Goal: Share content: Share content

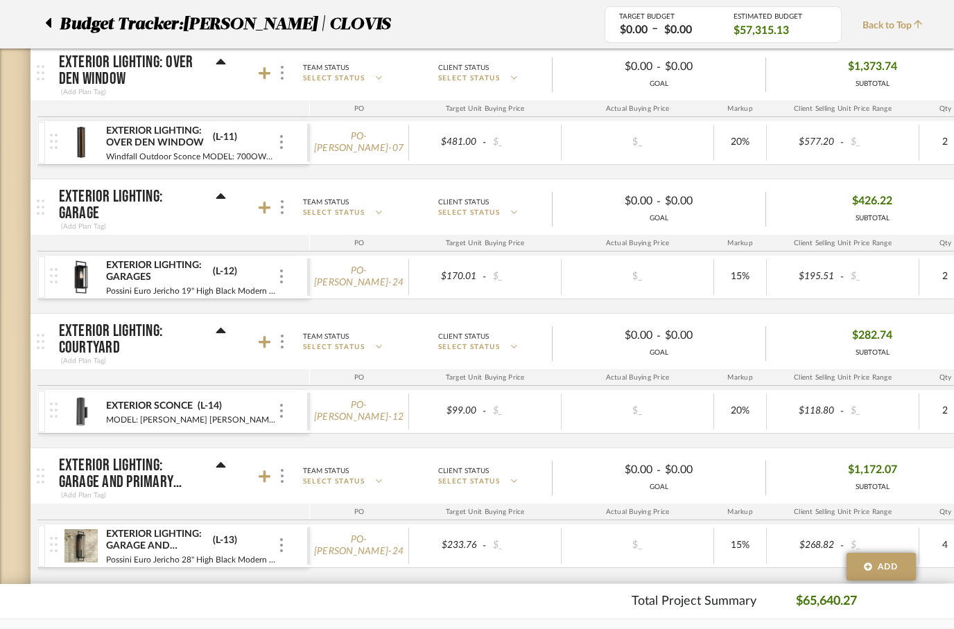
scroll to position [0, 6]
click at [49, 28] on icon at bounding box center [48, 23] width 6 height 17
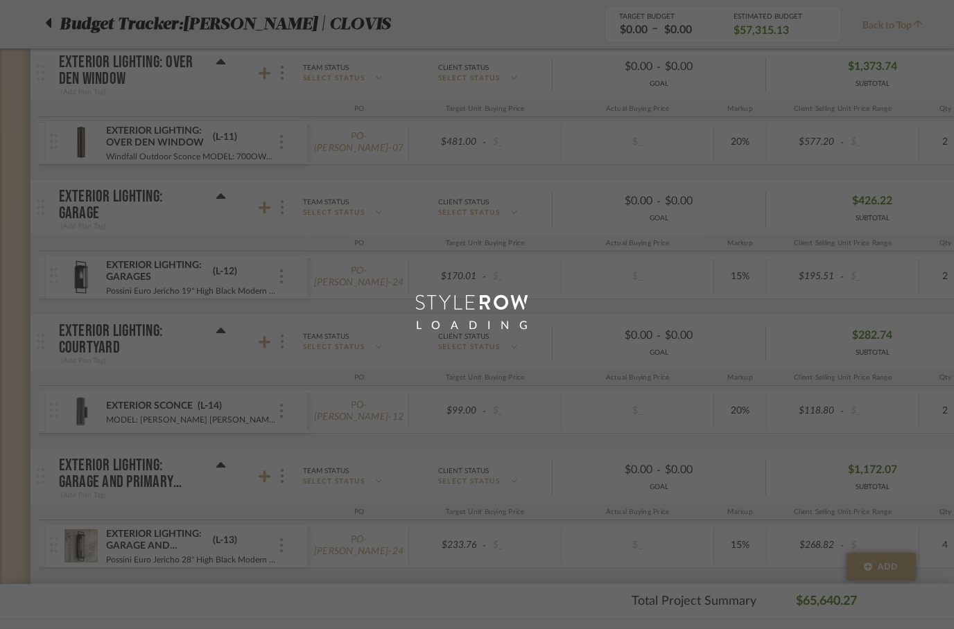
click at [54, 26] on div "LOADING" at bounding box center [477, 314] width 954 height 629
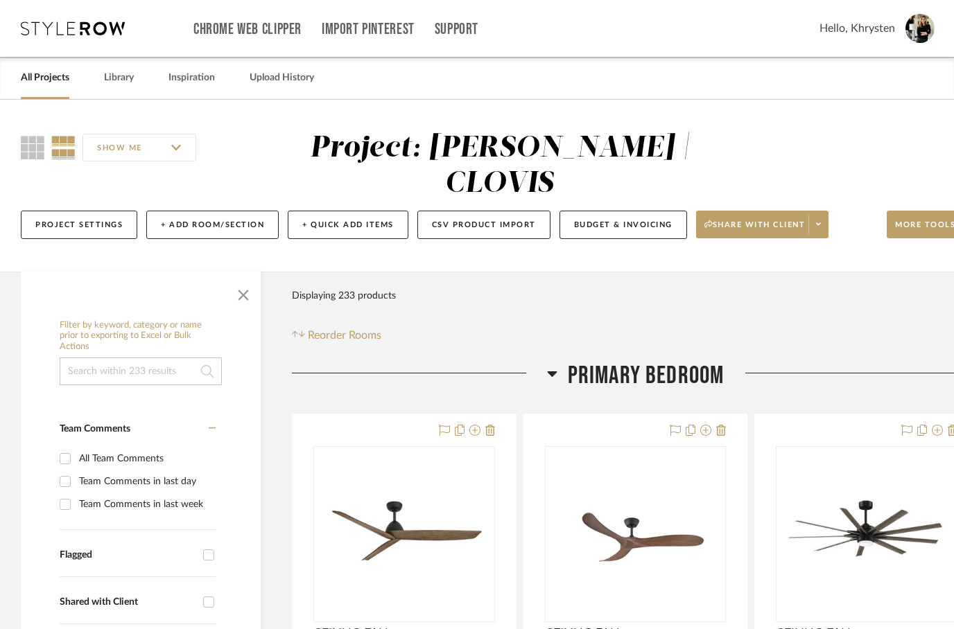
click at [60, 85] on link "All Projects" at bounding box center [45, 78] width 49 height 19
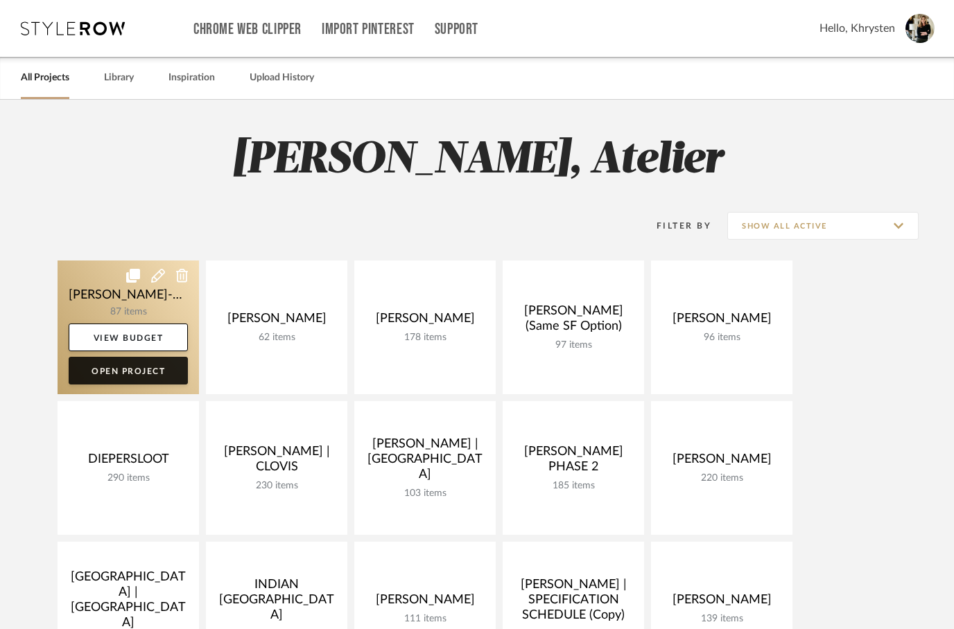
click at [108, 363] on link "Open Project" at bounding box center [128, 371] width 119 height 28
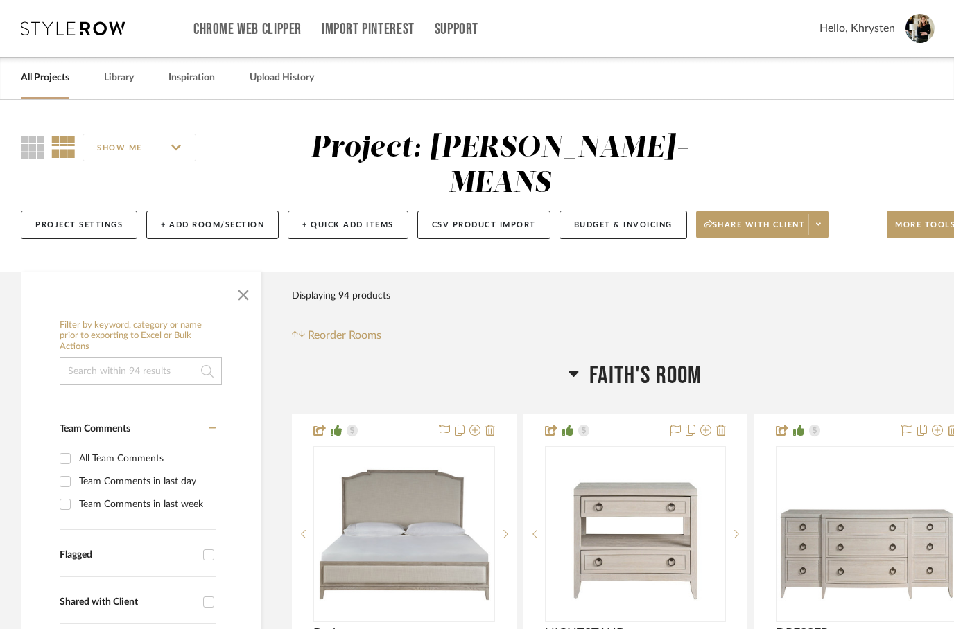
scroll to position [0, 44]
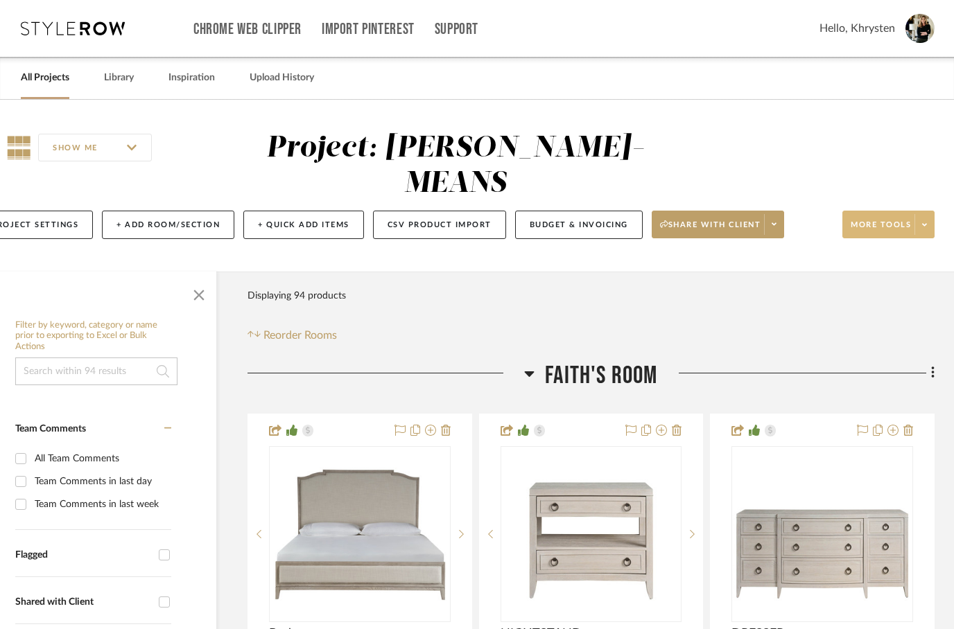
click at [882, 220] on span "More tools" at bounding box center [880, 230] width 60 height 21
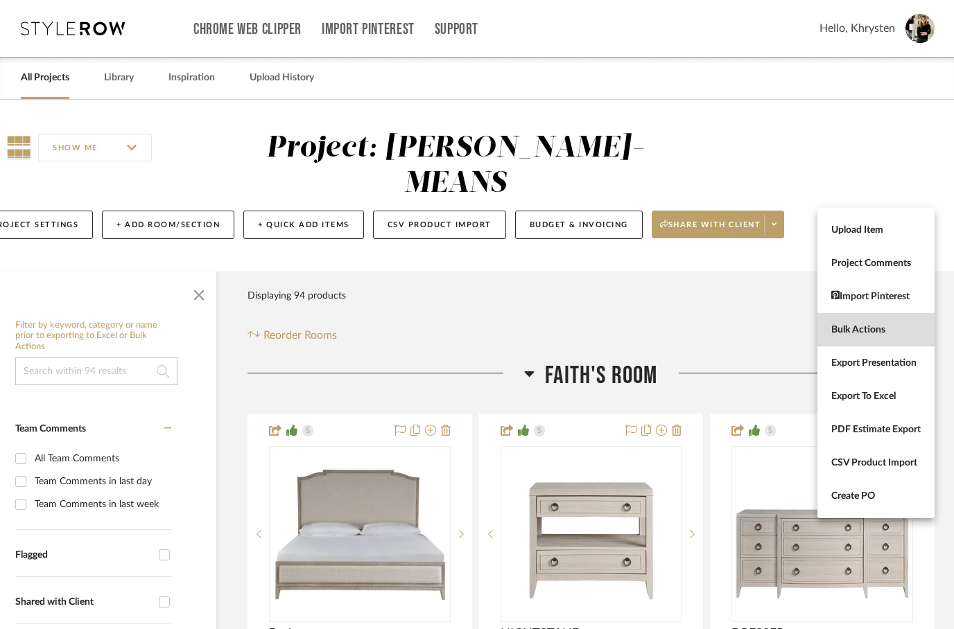
click at [879, 335] on span "Bulk Actions" at bounding box center [875, 330] width 89 height 12
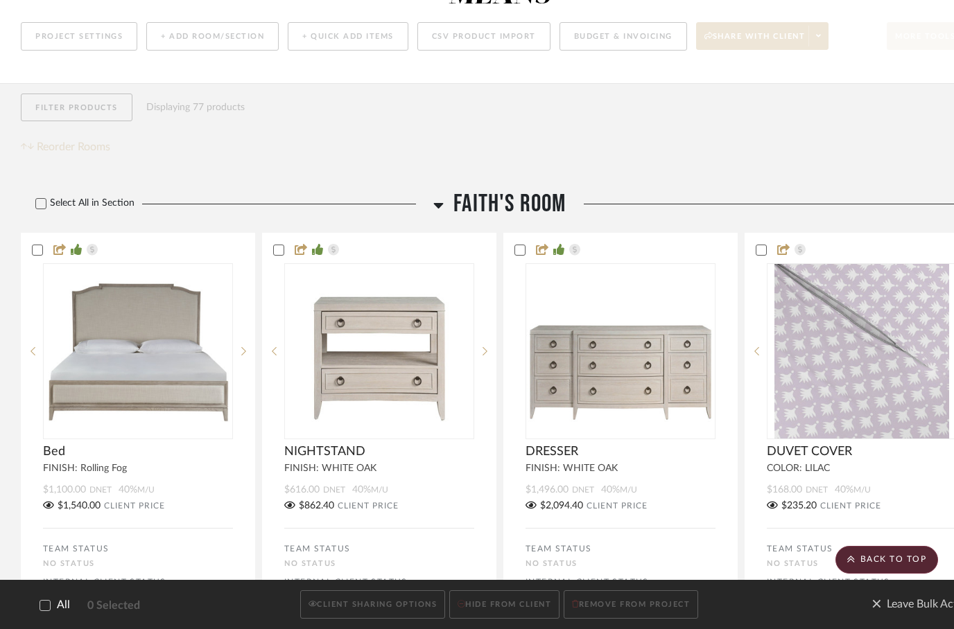
scroll to position [0, 0]
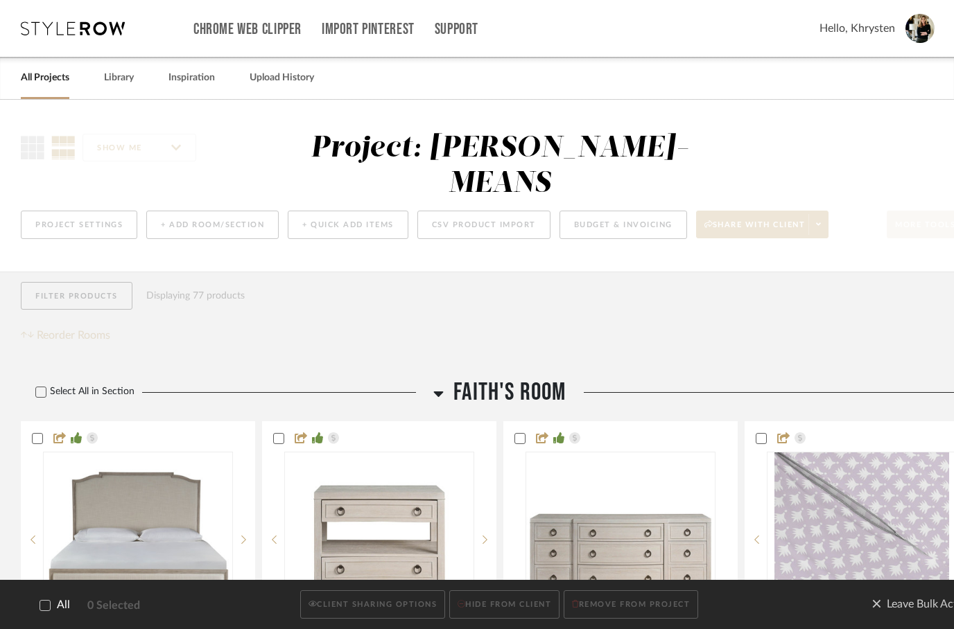
click at [40, 611] on icon at bounding box center [45, 606] width 10 height 10
checkbox input "true"
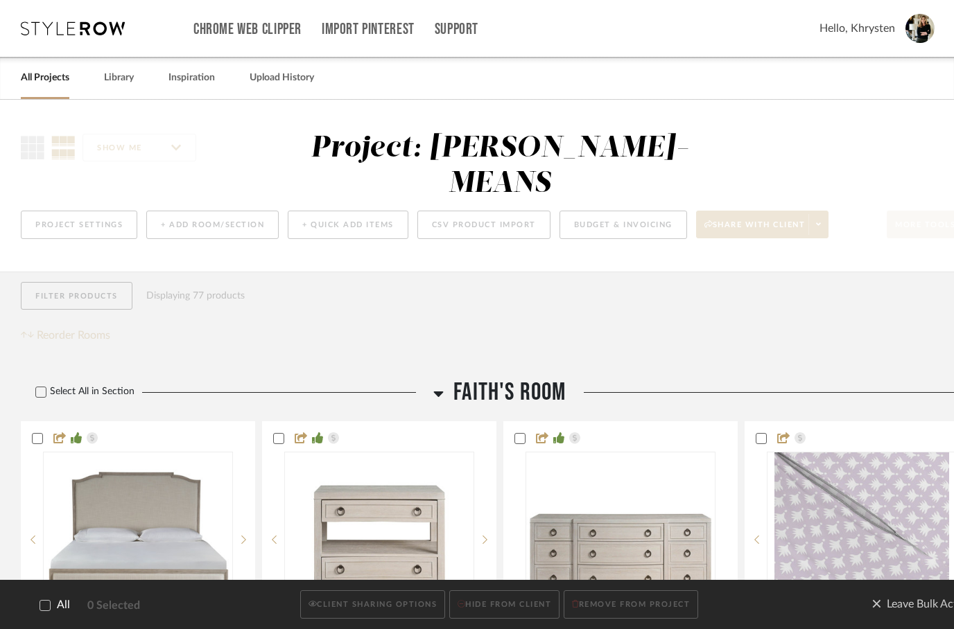
checkbox input "true"
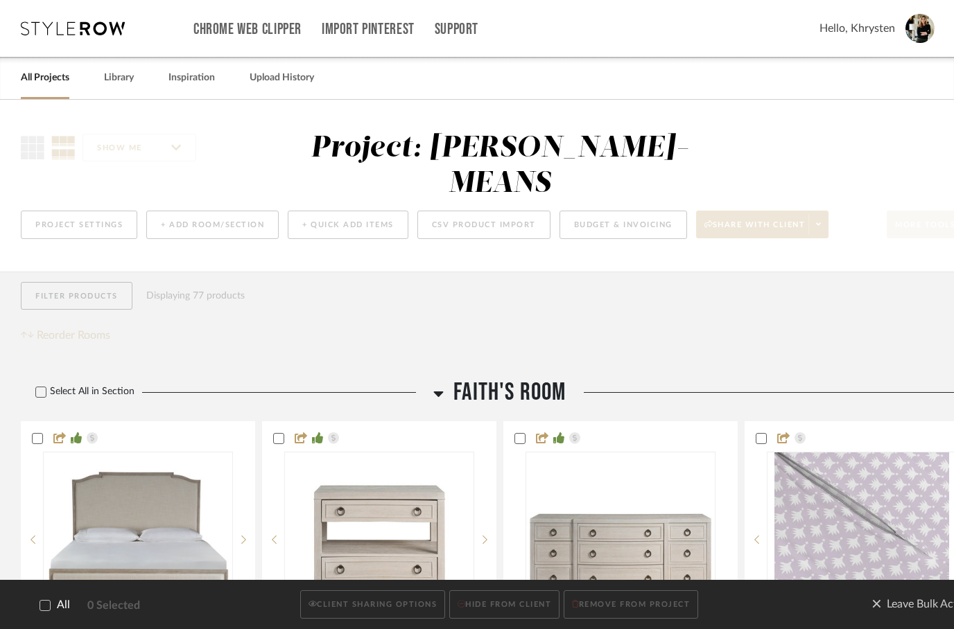
checkbox input "true"
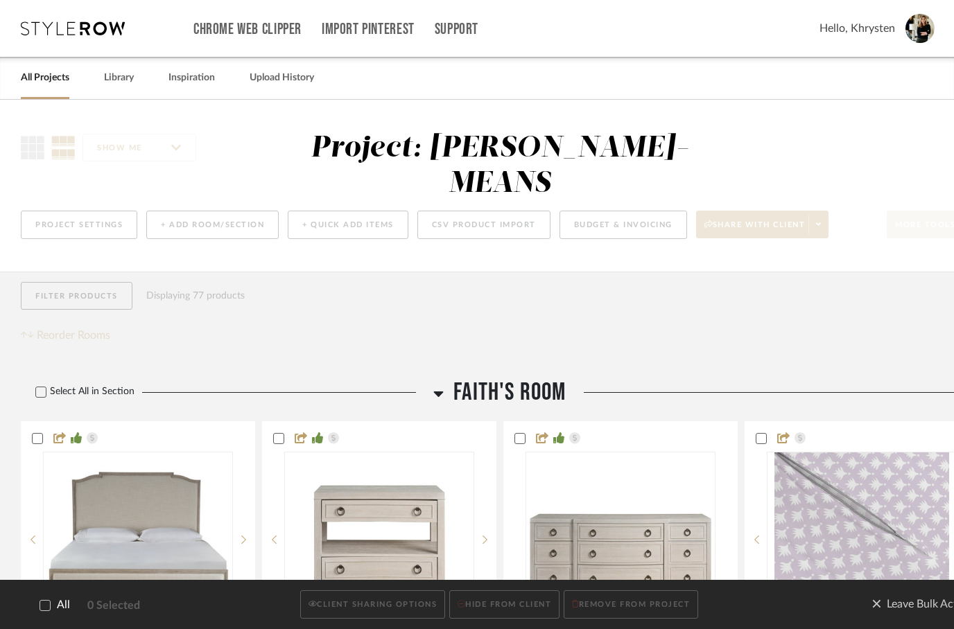
checkbox input "true"
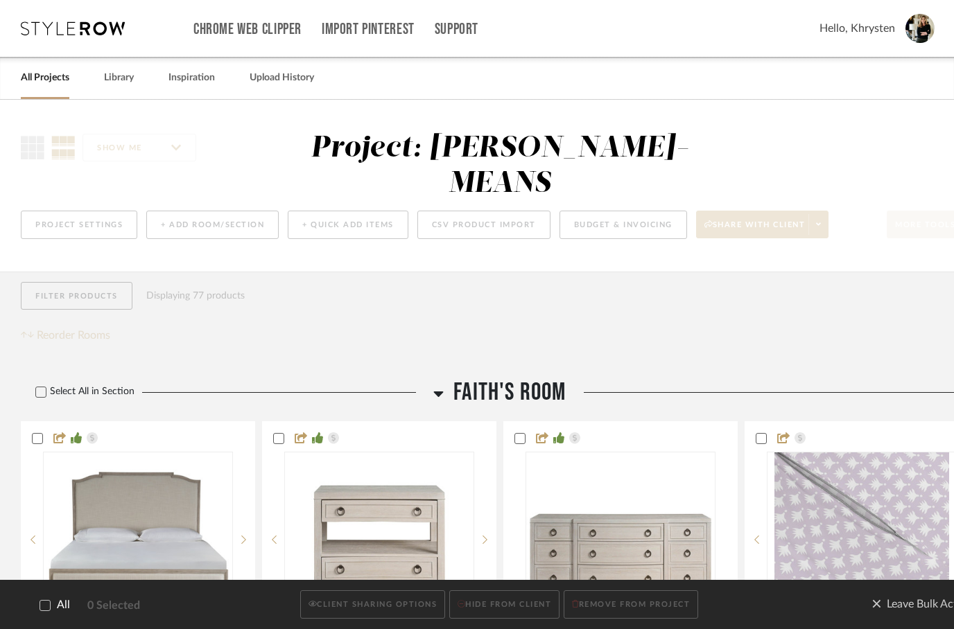
checkbox input "true"
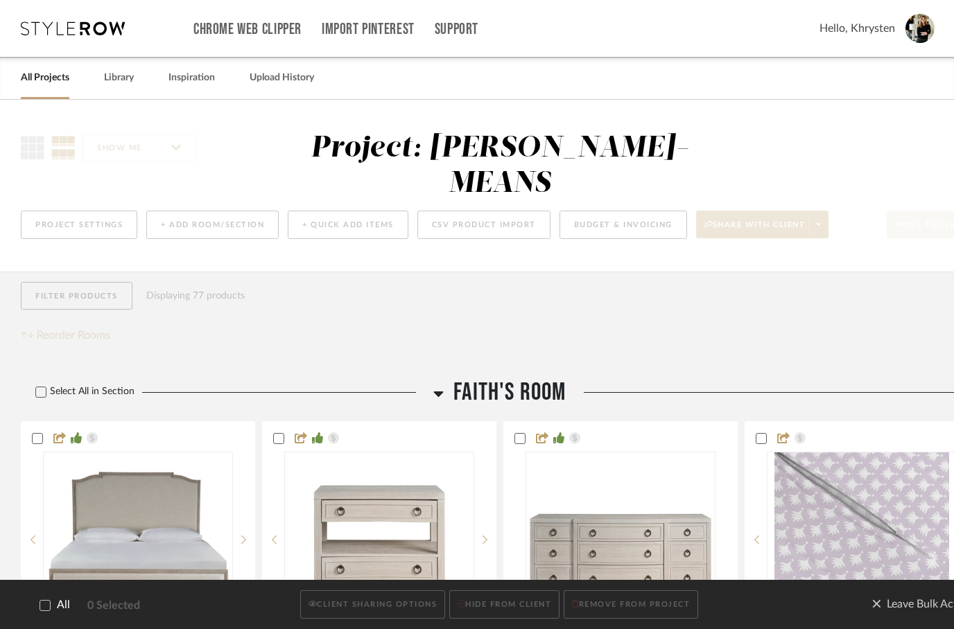
checkbox input "true"
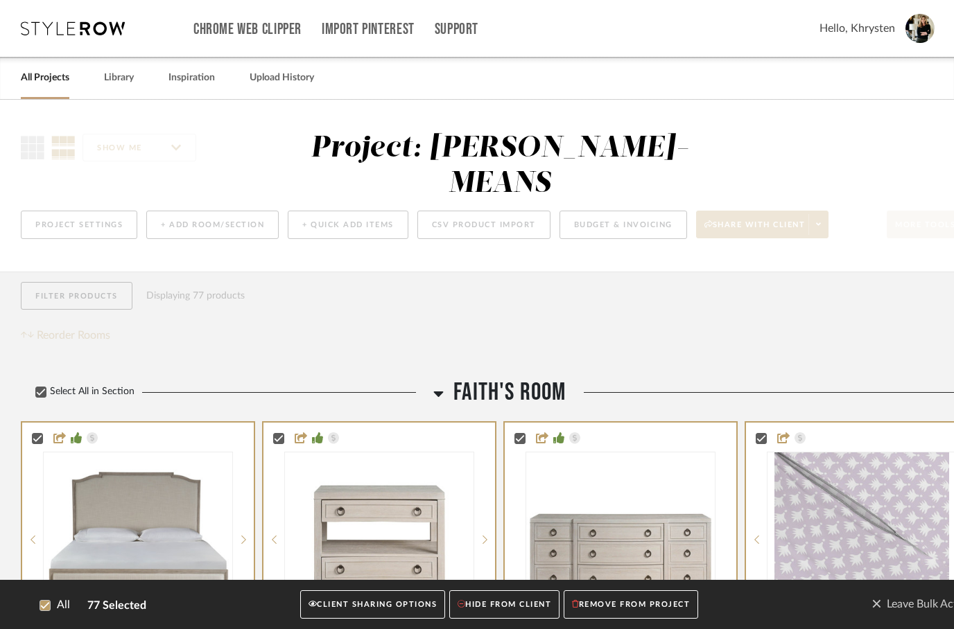
click at [350, 612] on button "CLIENT SHARING OPTIONS" at bounding box center [372, 605] width 145 height 28
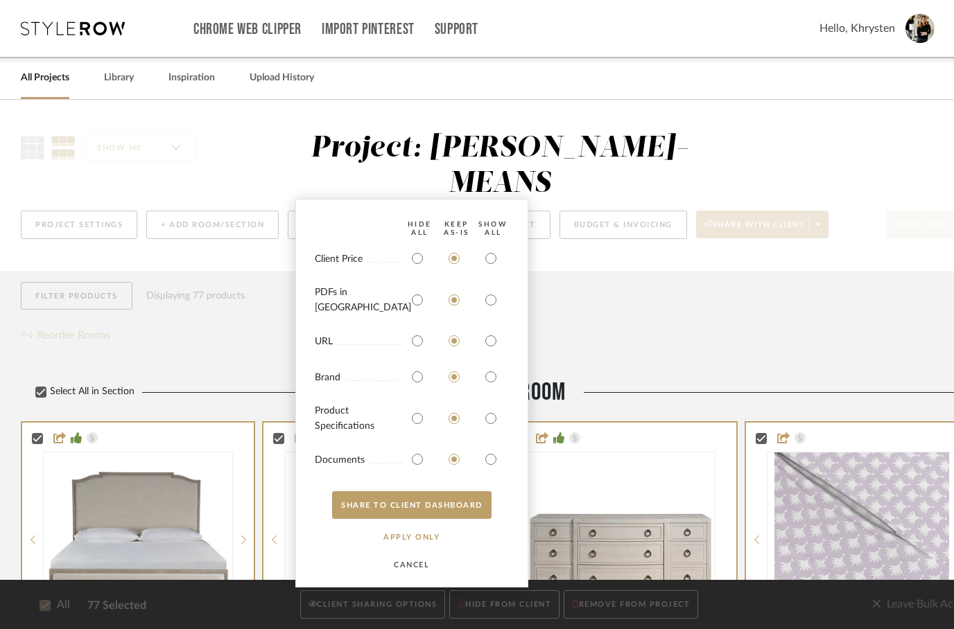
click at [509, 270] on div at bounding box center [493, 258] width 37 height 22
click at [491, 263] on input "radio" at bounding box center [491, 258] width 22 height 22
radio input "true"
click at [496, 296] on input "radio" at bounding box center [491, 300] width 22 height 22
radio input "true"
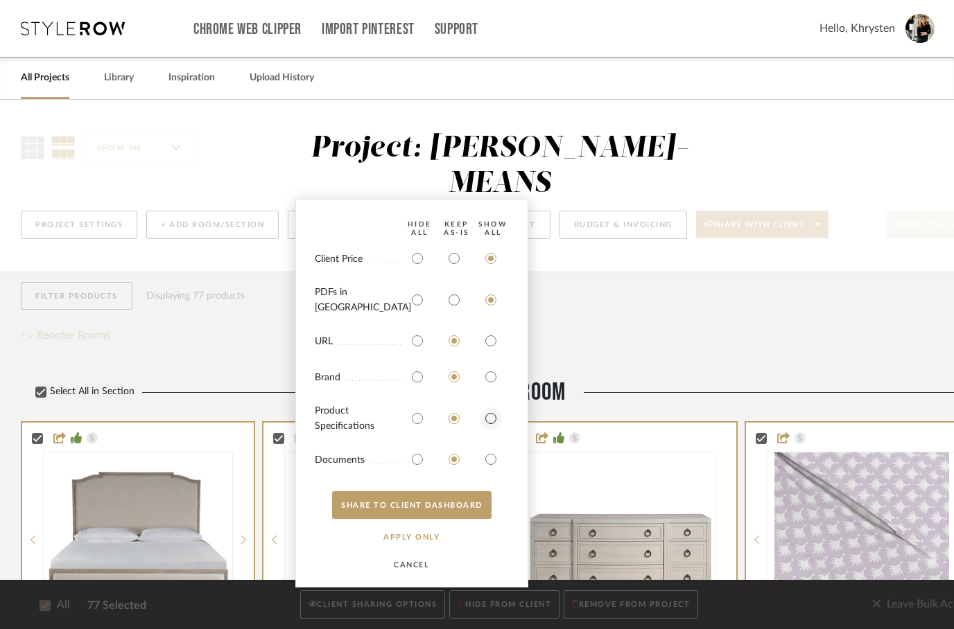
click at [495, 419] on input "radio" at bounding box center [491, 419] width 22 height 22
radio input "true"
click at [494, 462] on input "radio" at bounding box center [491, 459] width 22 height 22
radio input "true"
click at [451, 501] on button "SHARE TO CLIENT Dashboard" at bounding box center [411, 505] width 159 height 28
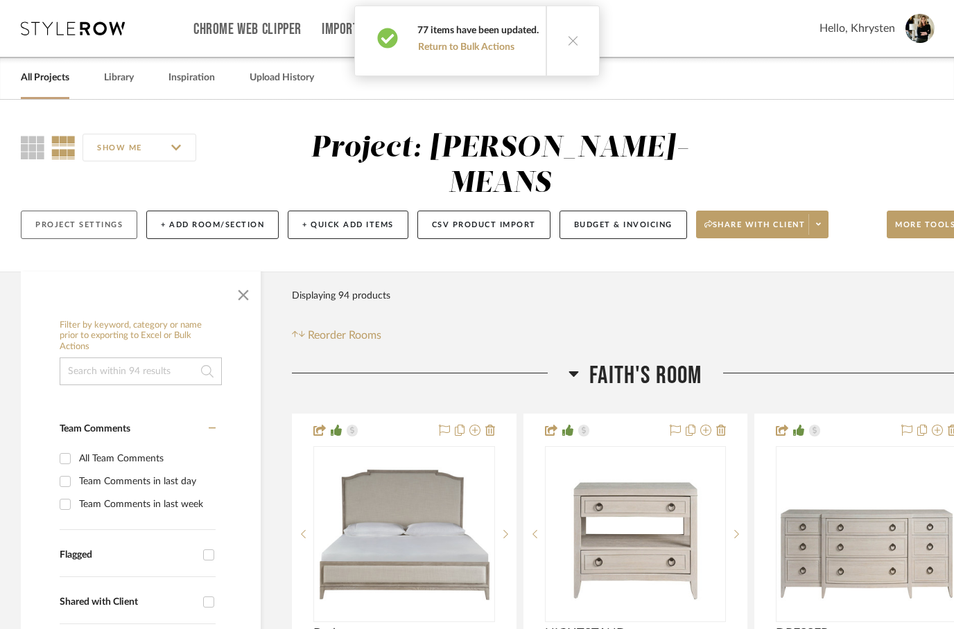
click at [85, 211] on button "Project Settings" at bounding box center [79, 225] width 116 height 28
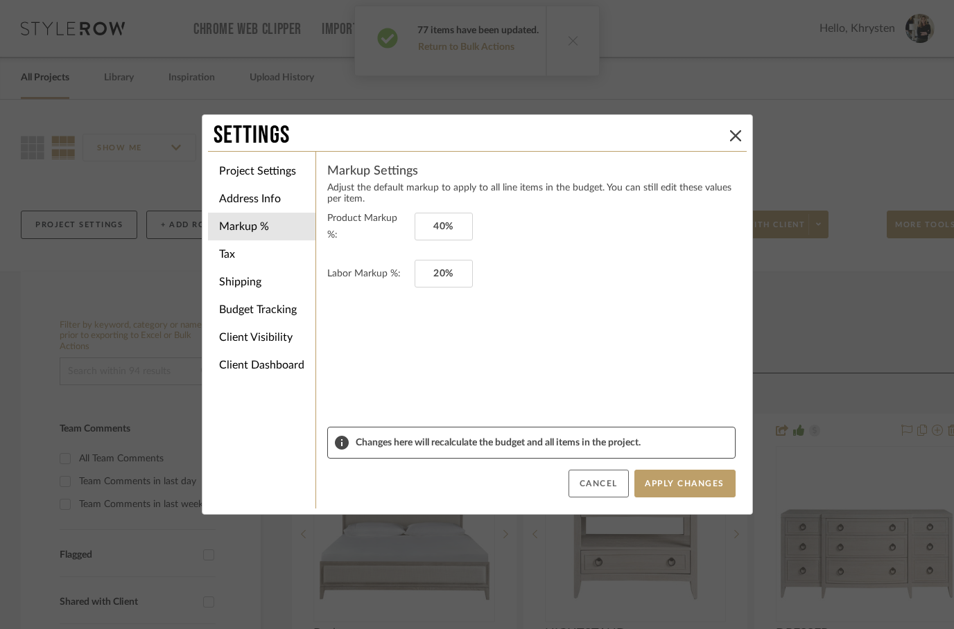
click at [600, 475] on button "Cancel" at bounding box center [598, 484] width 60 height 28
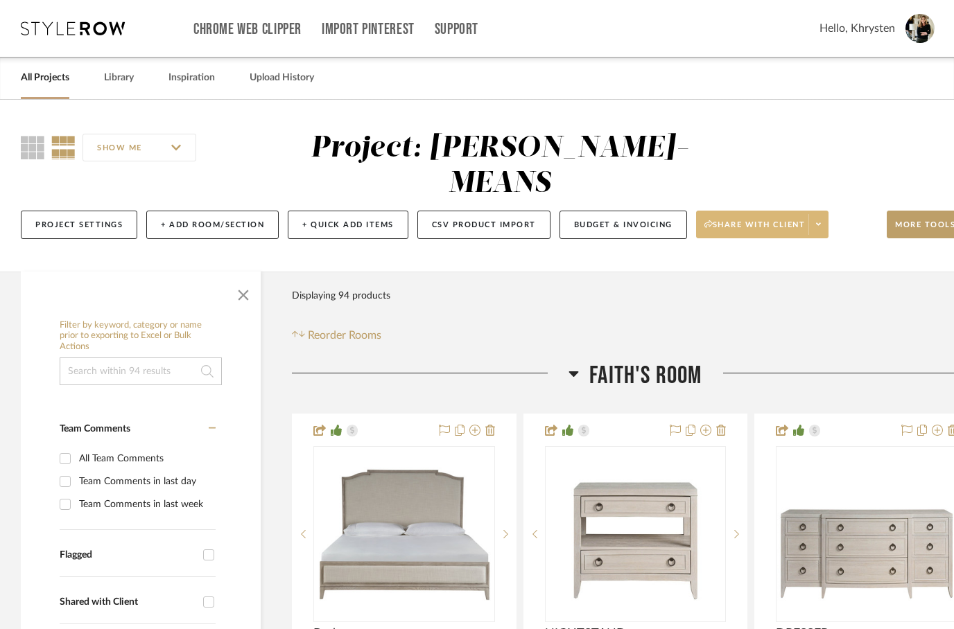
click at [805, 220] on span "Share with client" at bounding box center [754, 230] width 101 height 21
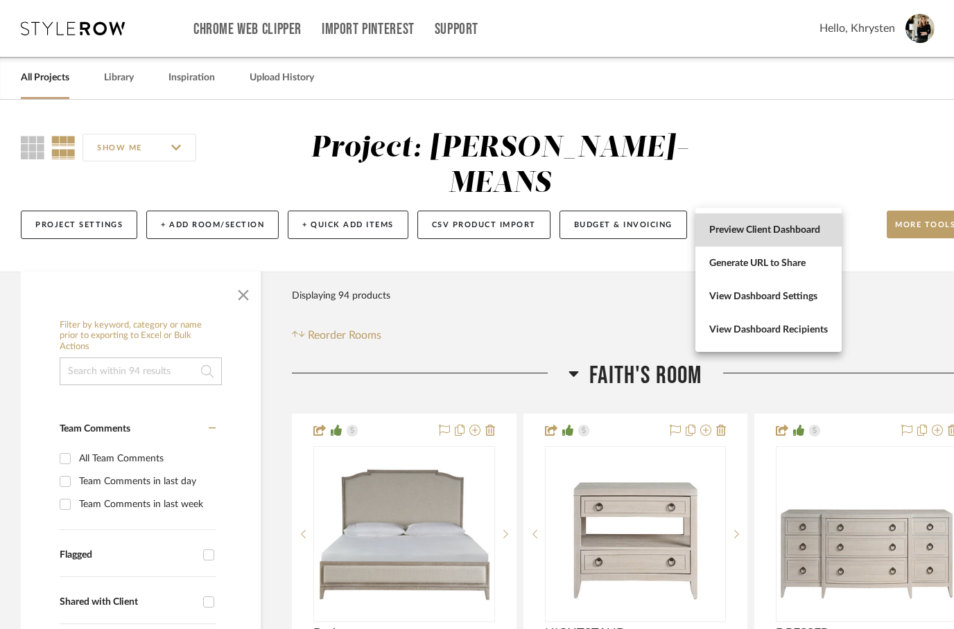
click at [756, 234] on span "Preview Client Dashboard" at bounding box center [768, 231] width 119 height 12
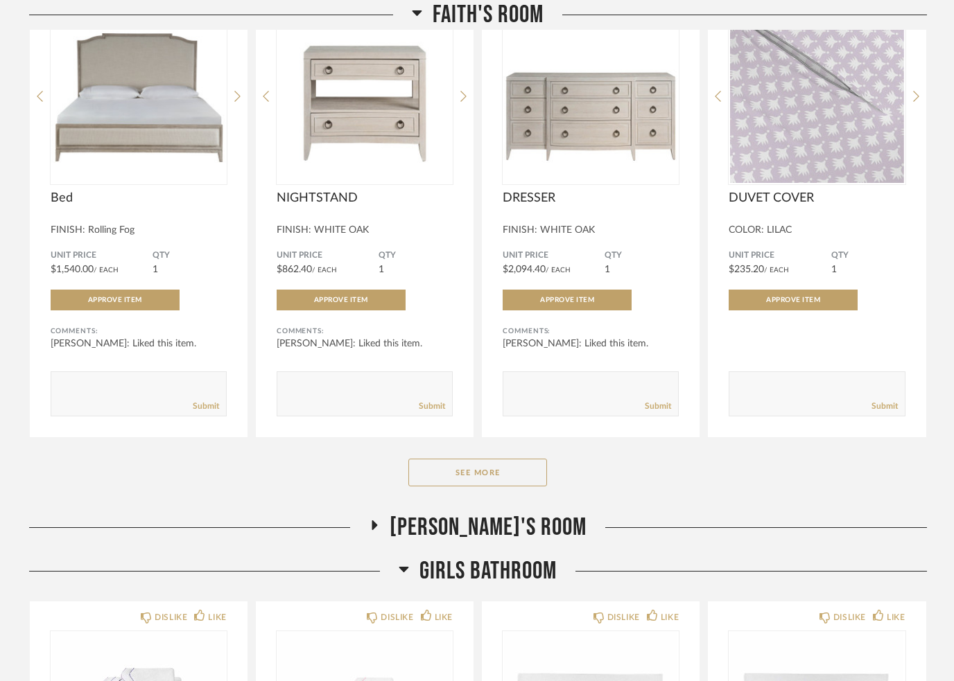
scroll to position [264, 0]
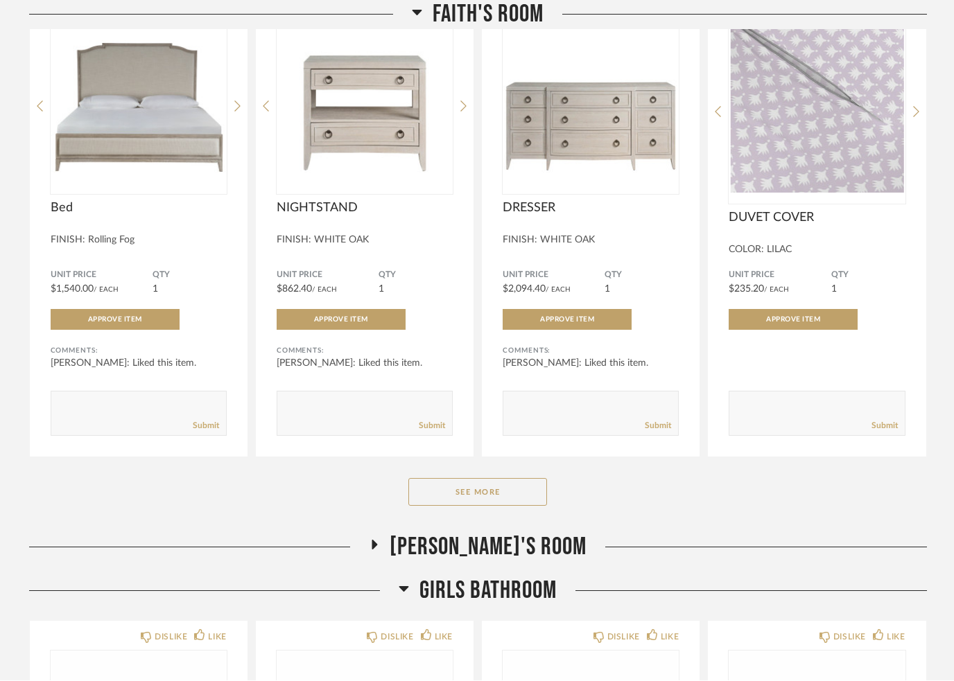
click at [426, 556] on h2 "[PERSON_NAME]'s Room" at bounding box center [478, 548] width 218 height 30
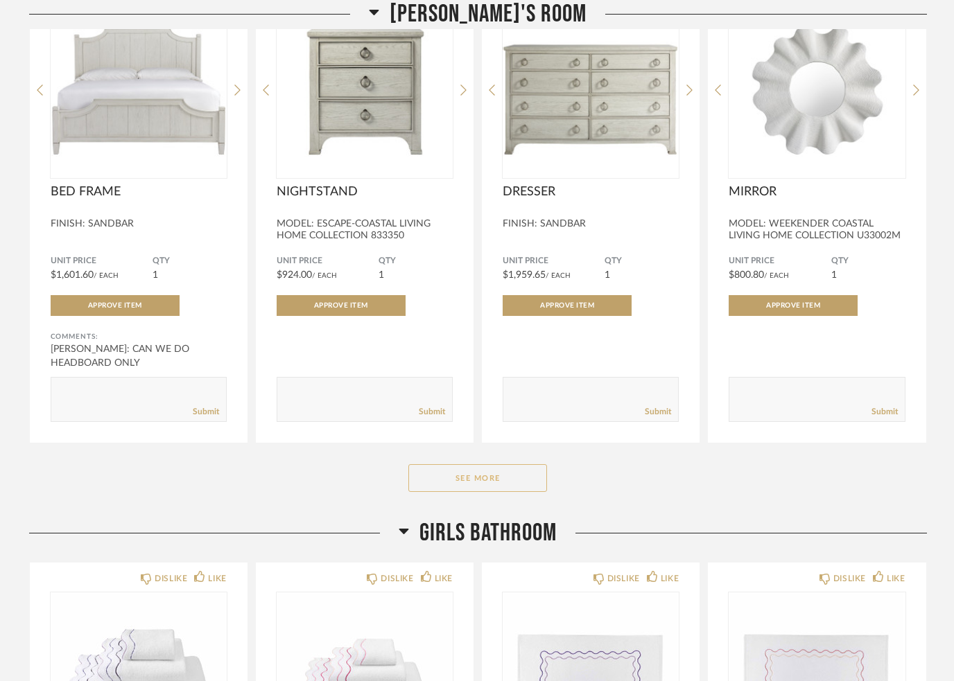
click at [472, 476] on button "See More" at bounding box center [477, 479] width 139 height 28
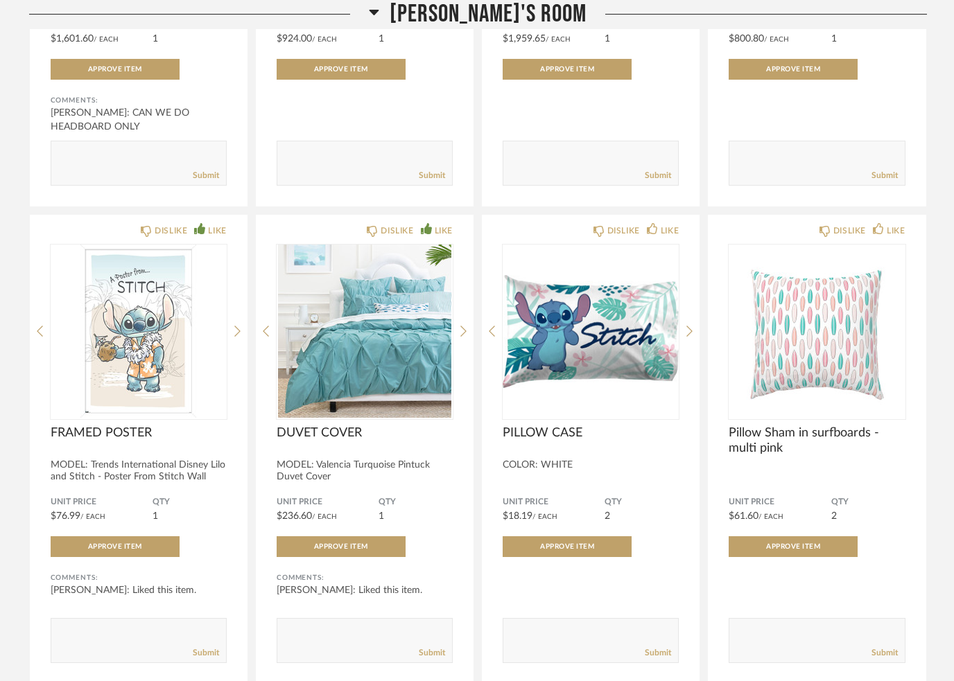
scroll to position [1105, 0]
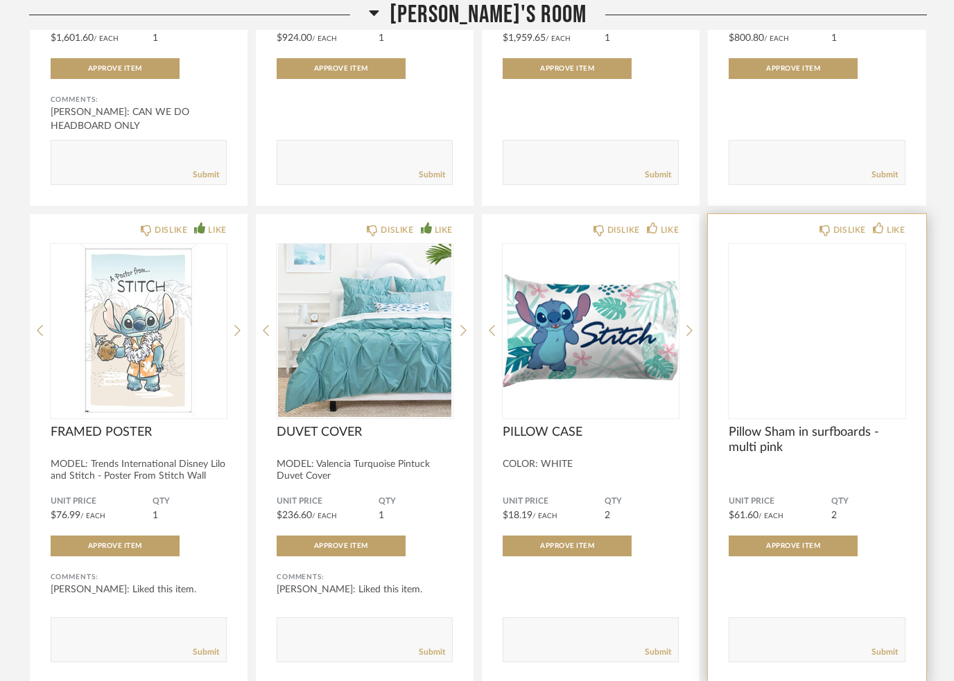
click at [0, 0] on img at bounding box center [0, 0] width 0 height 0
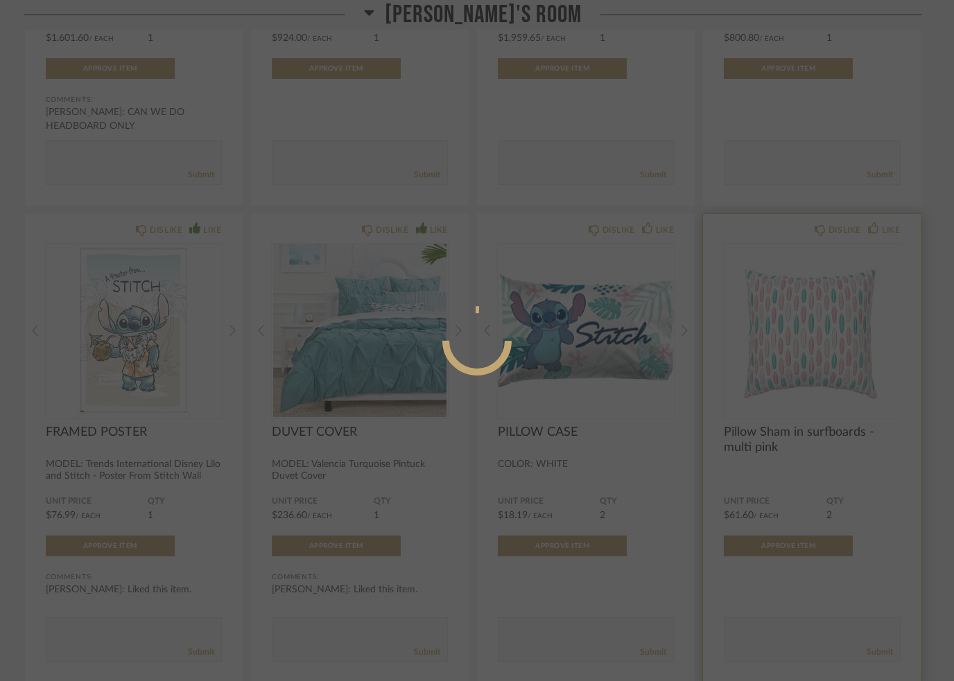
scroll to position [0, 0]
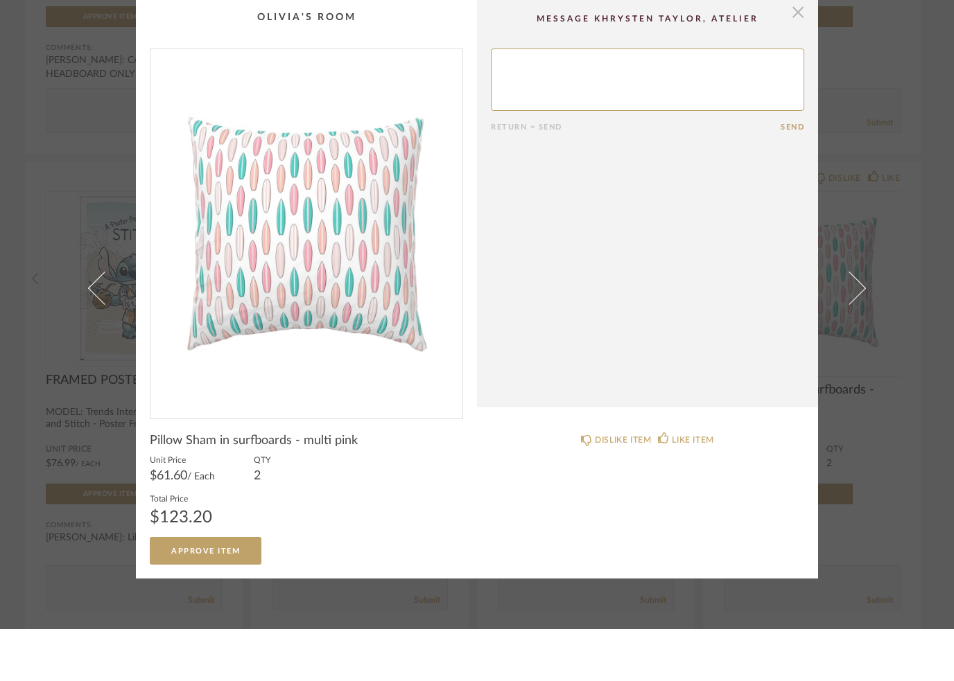
click at [798, 51] on span "button" at bounding box center [798, 65] width 28 height 28
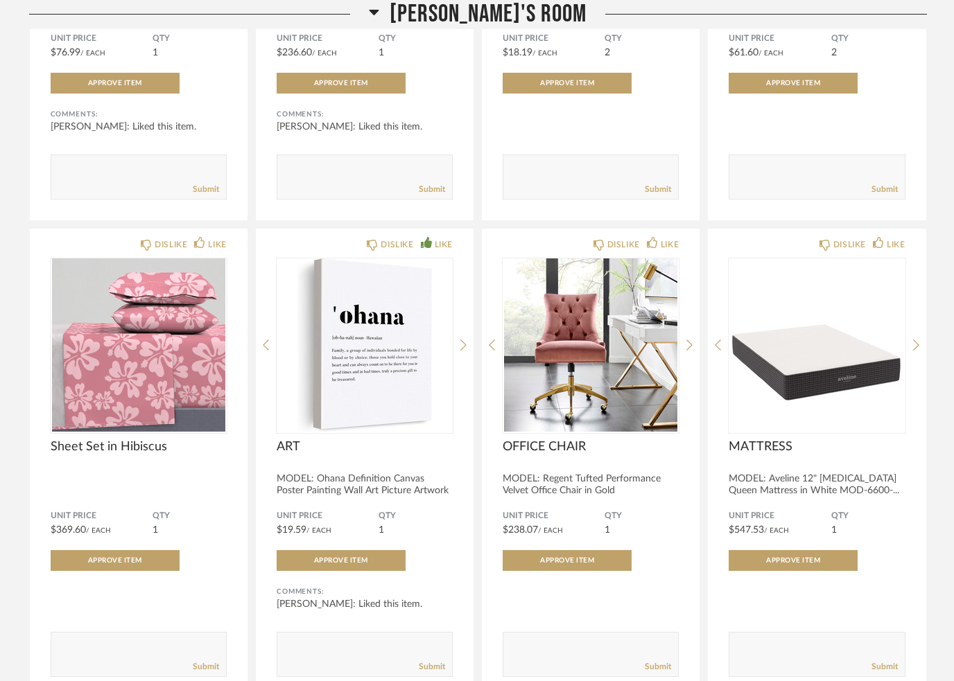
scroll to position [1462, 0]
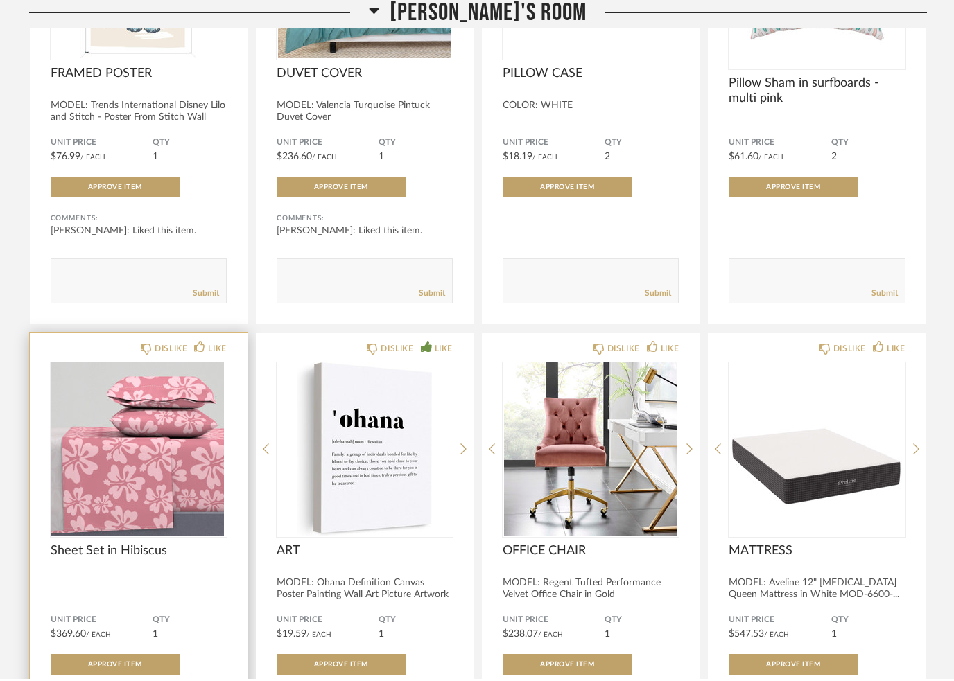
click at [0, 0] on img at bounding box center [0, 0] width 0 height 0
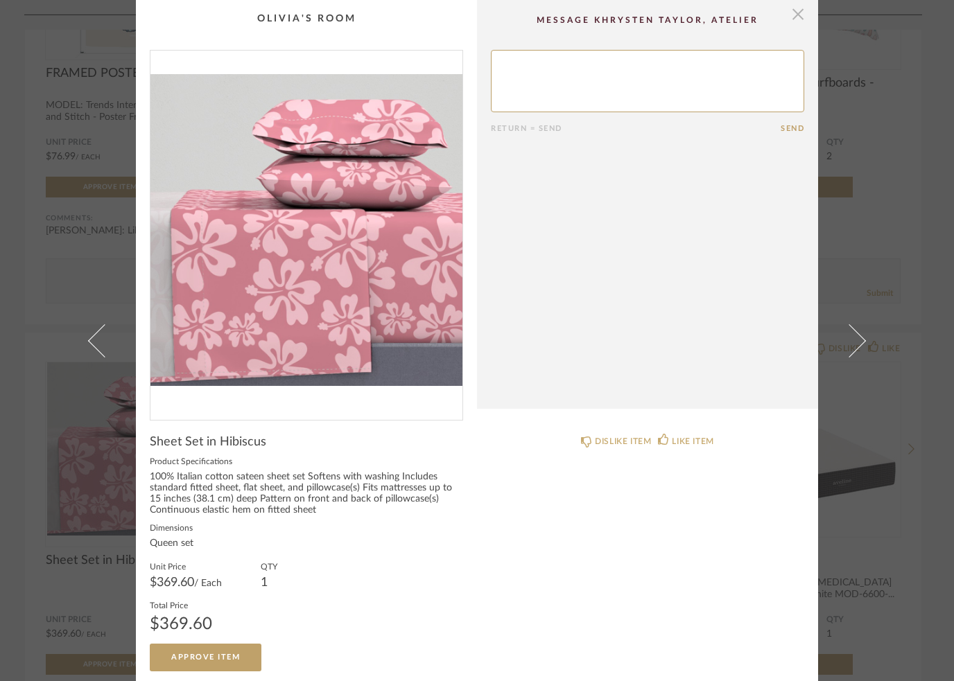
click at [803, 15] on span "button" at bounding box center [798, 14] width 28 height 28
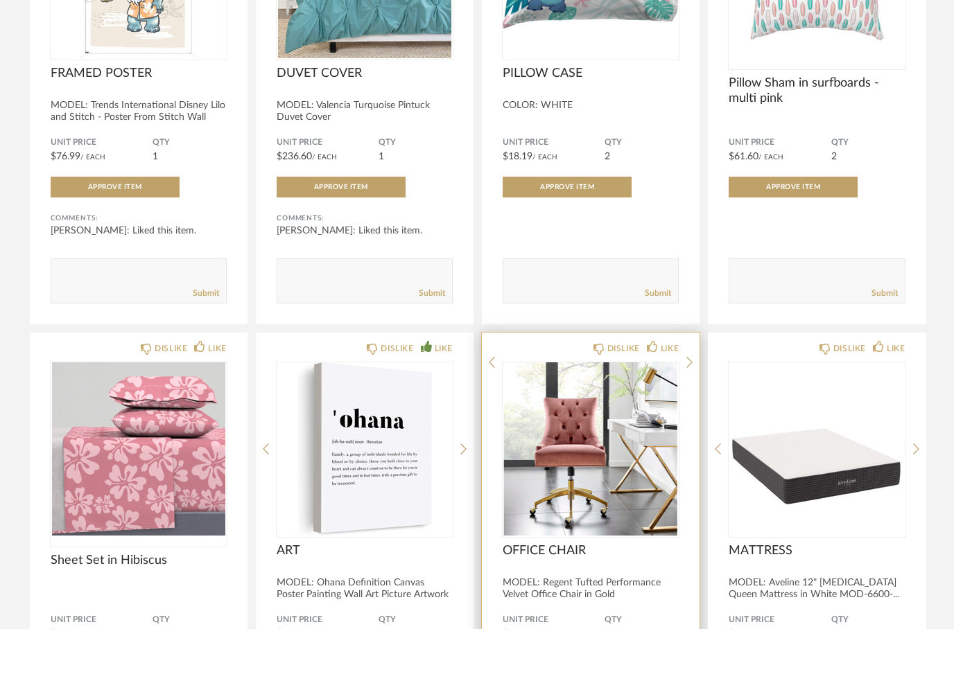
click at [0, 0] on img at bounding box center [0, 0] width 0 height 0
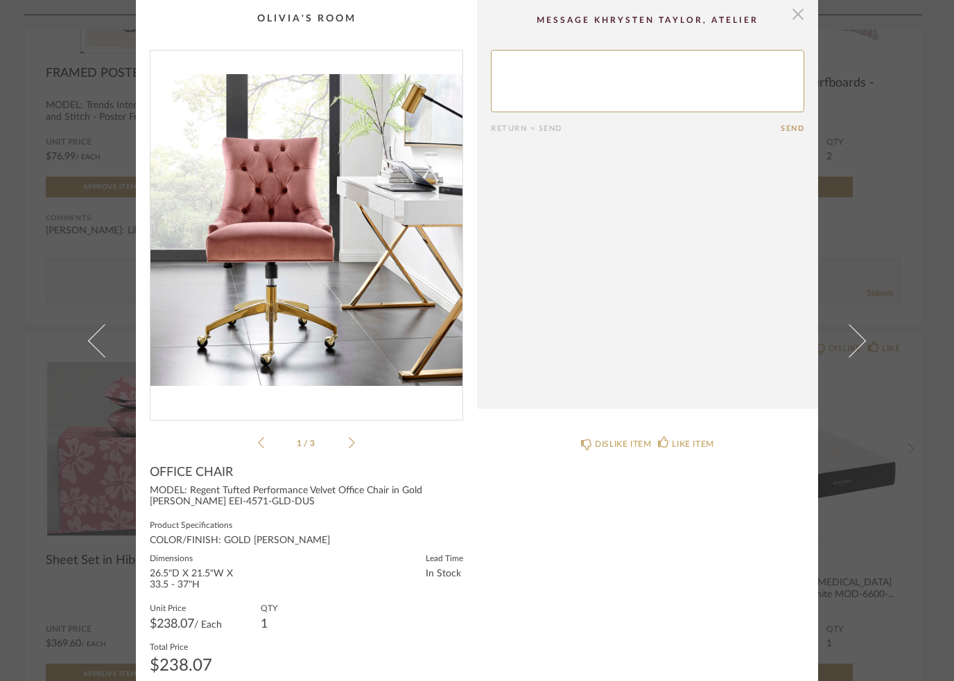
click at [799, 18] on span "button" at bounding box center [798, 14] width 28 height 28
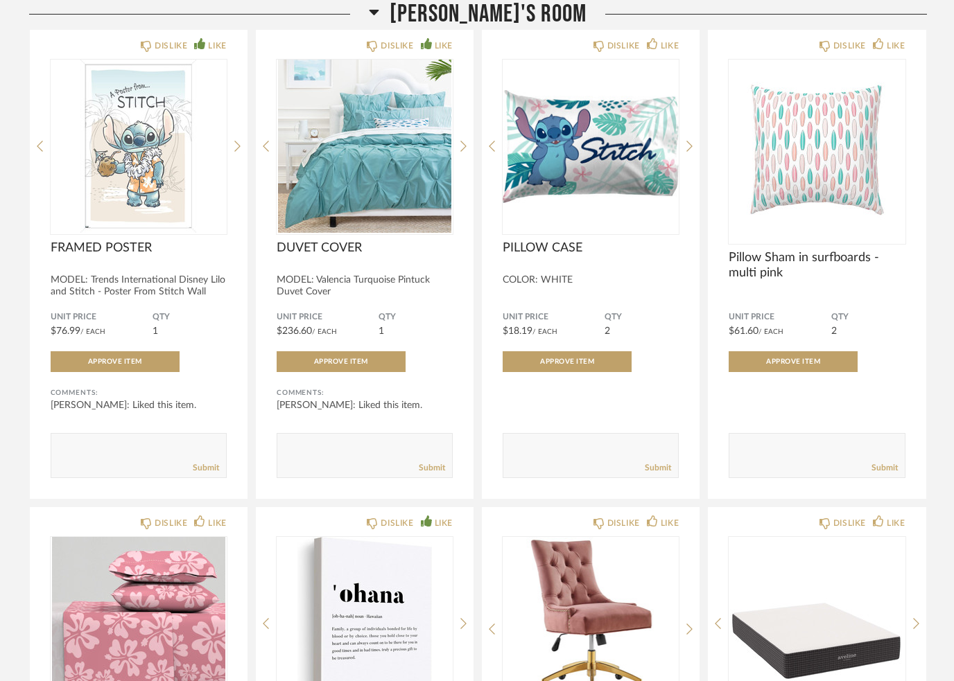
scroll to position [1290, 0]
click at [379, 11] on icon at bounding box center [374, 13] width 10 height 6
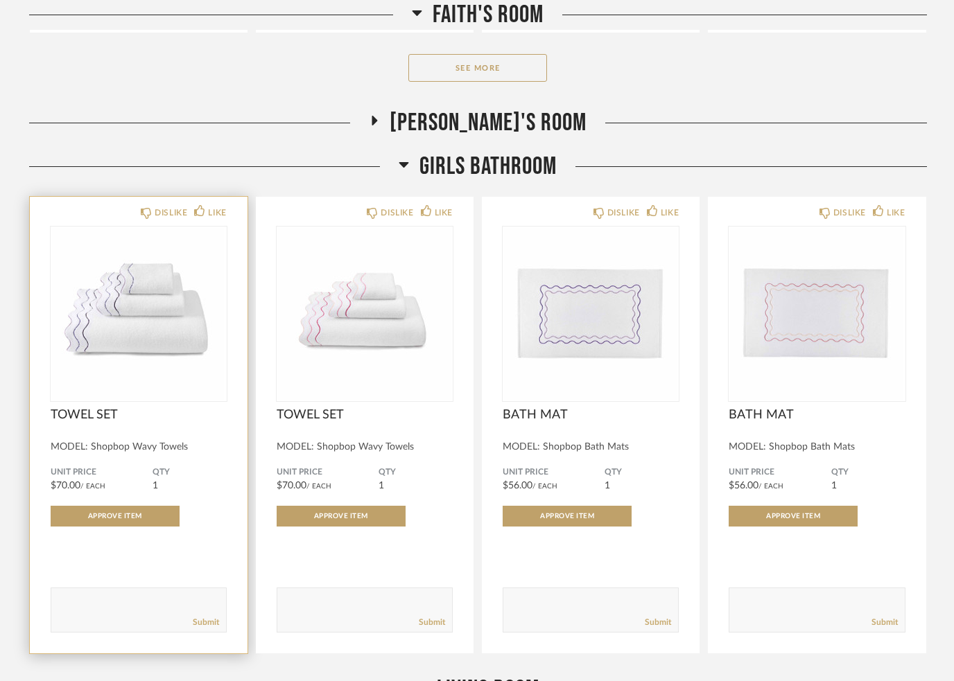
scroll to position [689, 0]
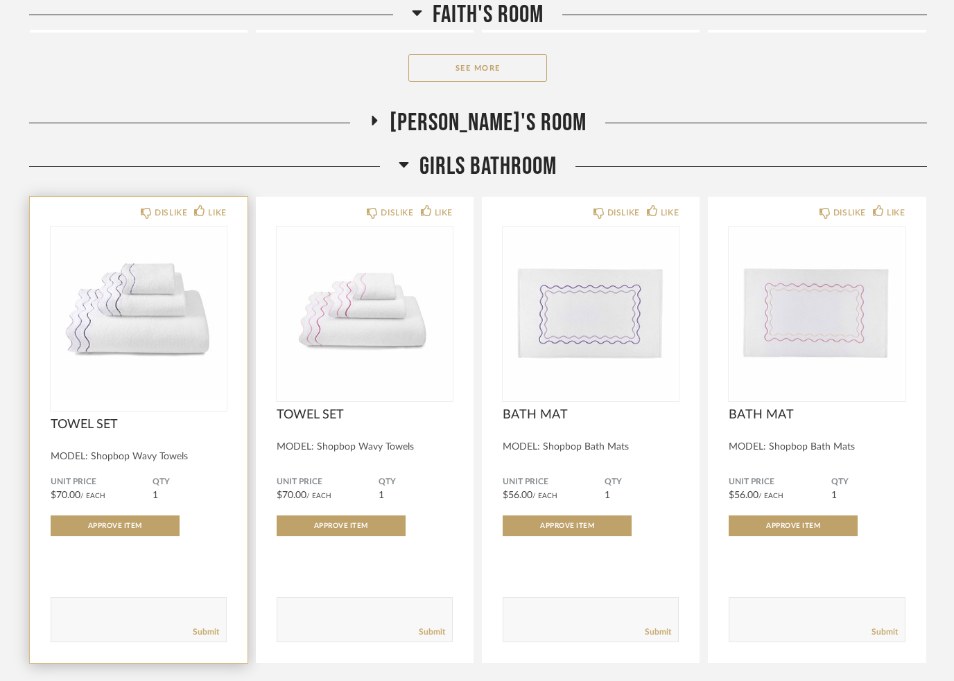
click at [0, 0] on img at bounding box center [0, 0] width 0 height 0
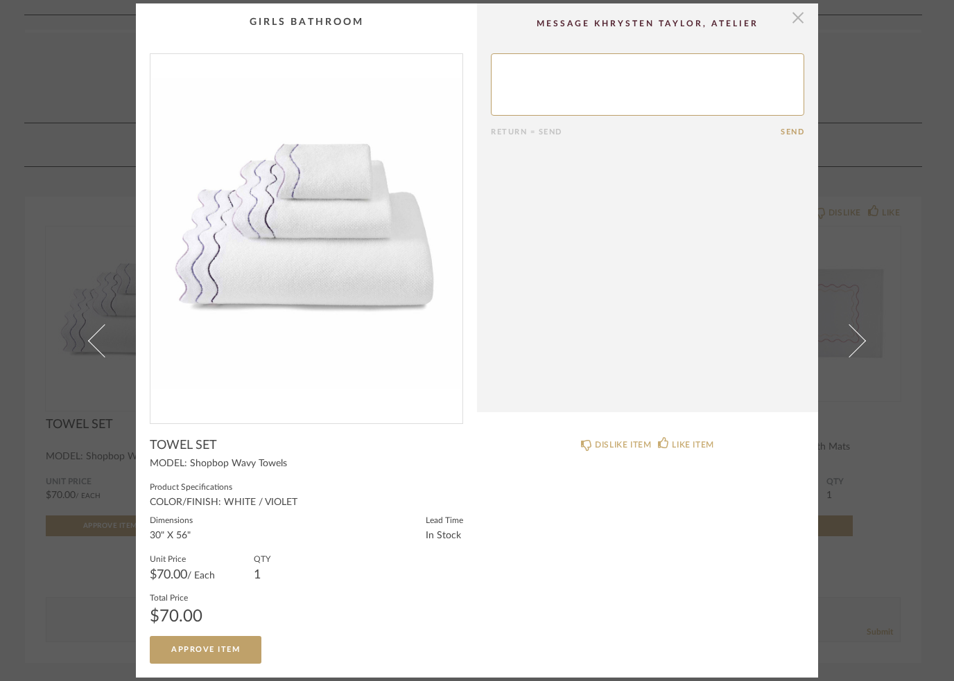
click at [803, 28] on span "button" at bounding box center [798, 17] width 28 height 28
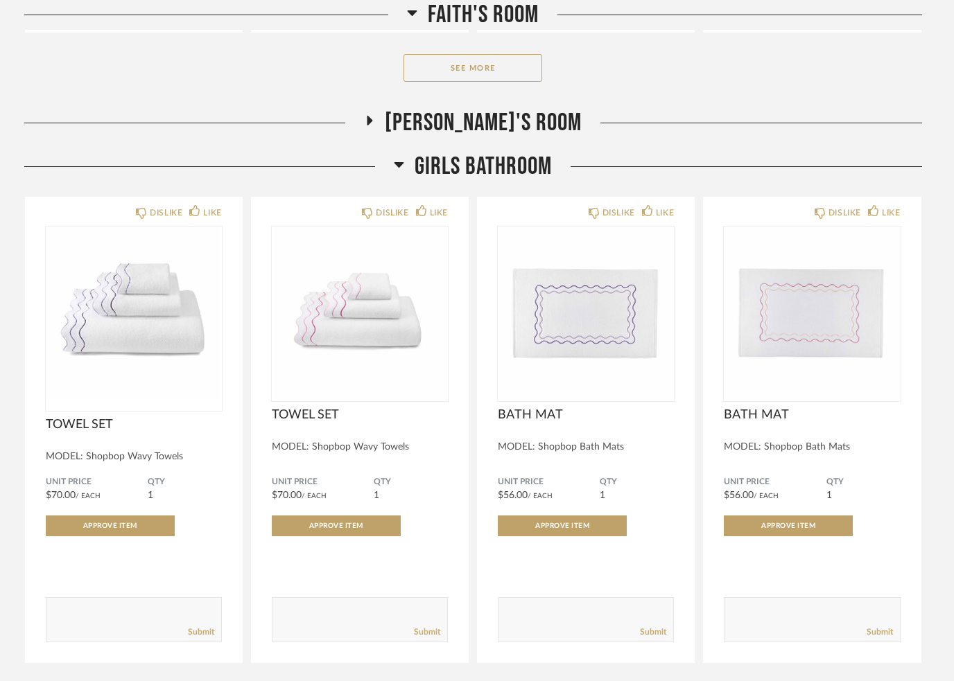
scroll to position [637, 0]
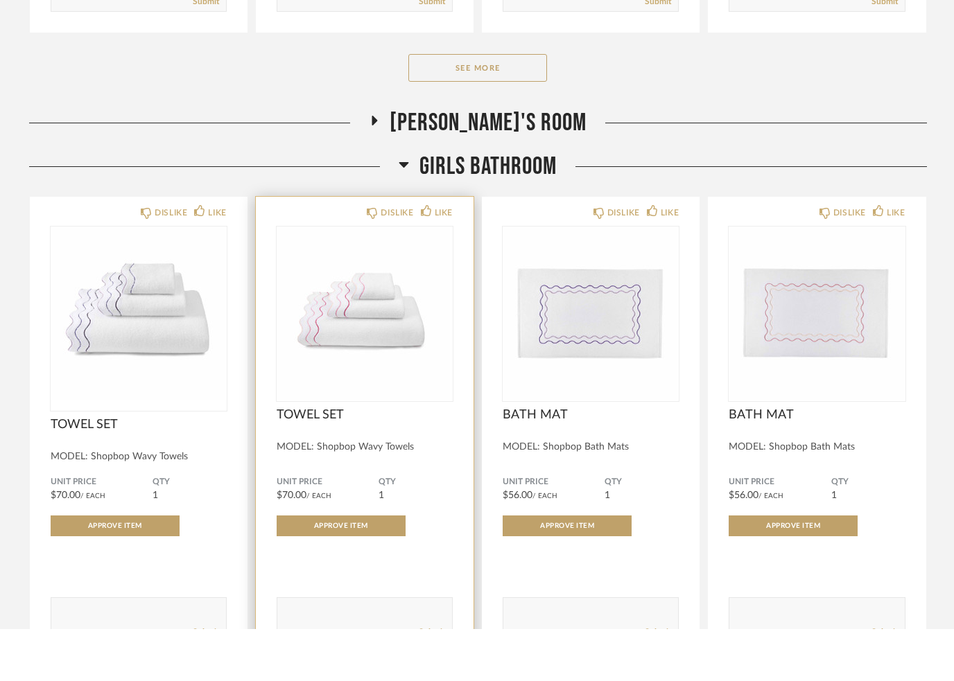
click at [0, 0] on img at bounding box center [0, 0] width 0 height 0
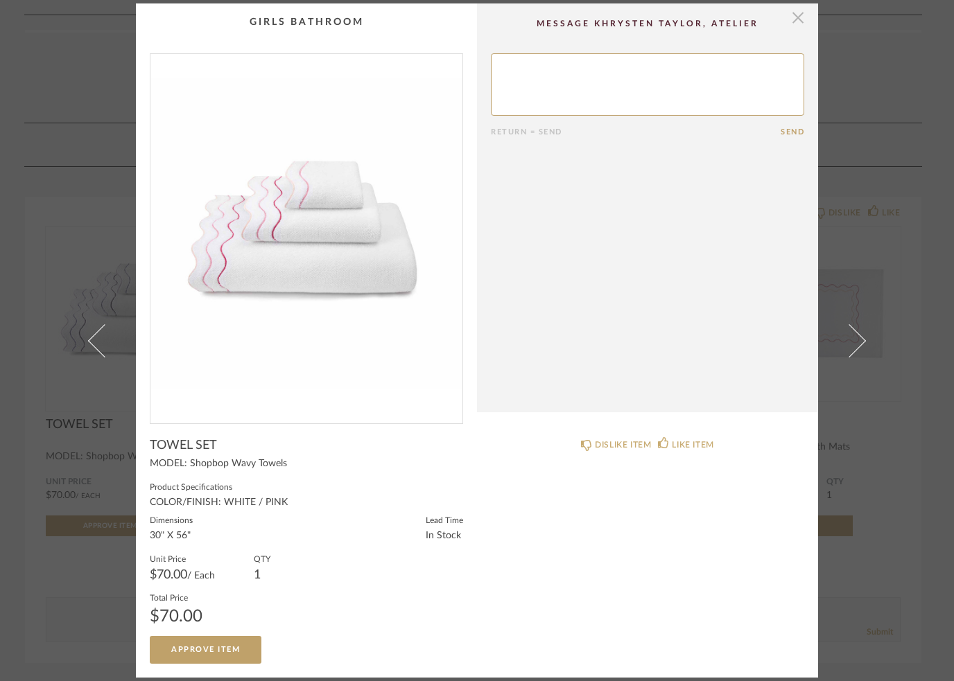
click at [801, 26] on span "button" at bounding box center [798, 17] width 28 height 28
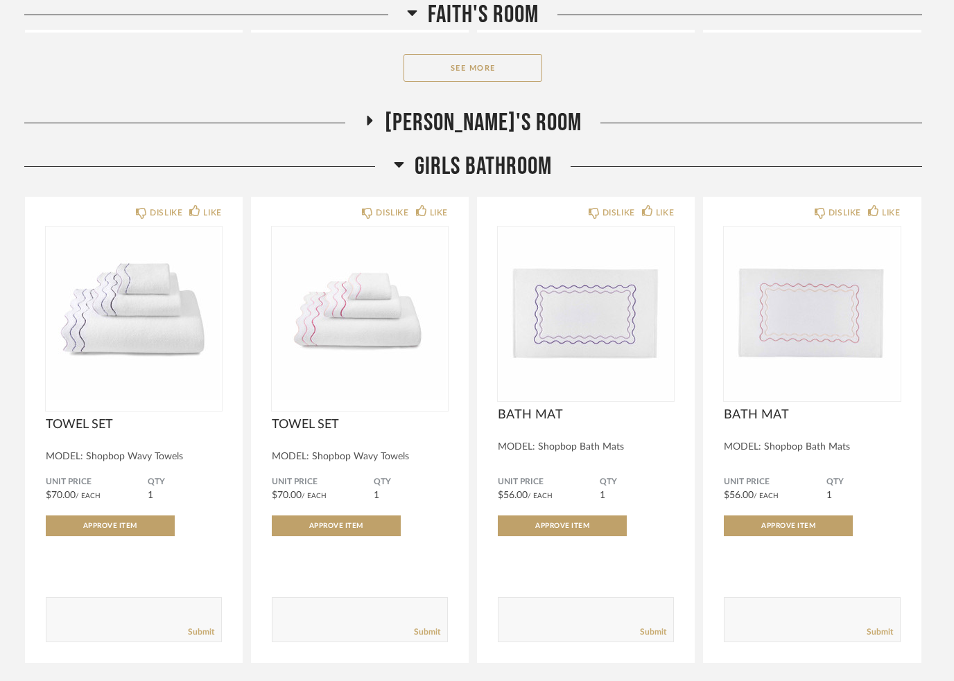
scroll to position [637, 0]
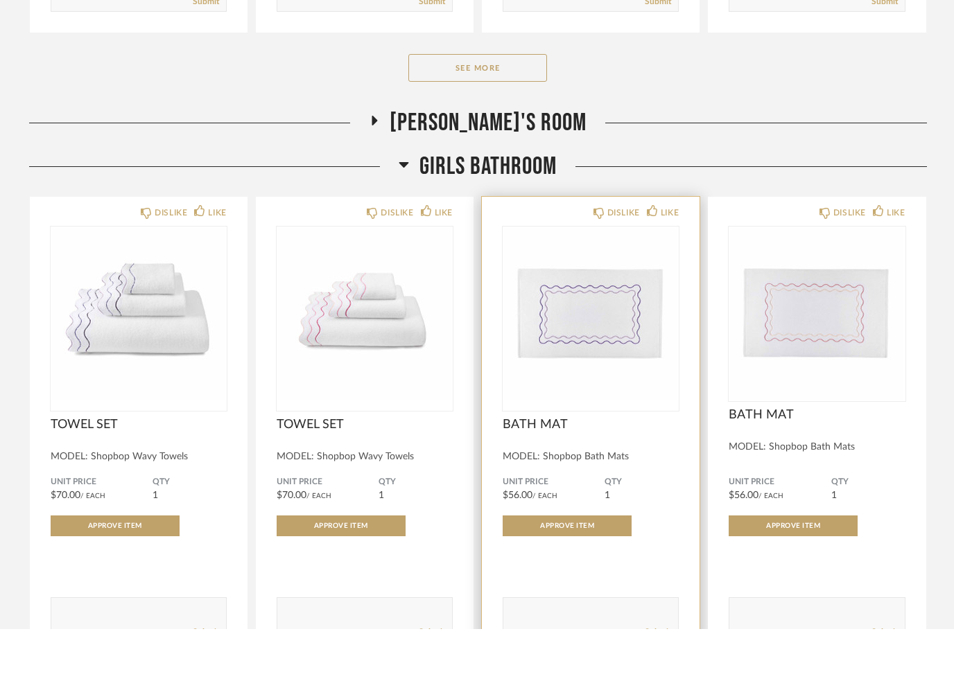
click at [0, 0] on img at bounding box center [0, 0] width 0 height 0
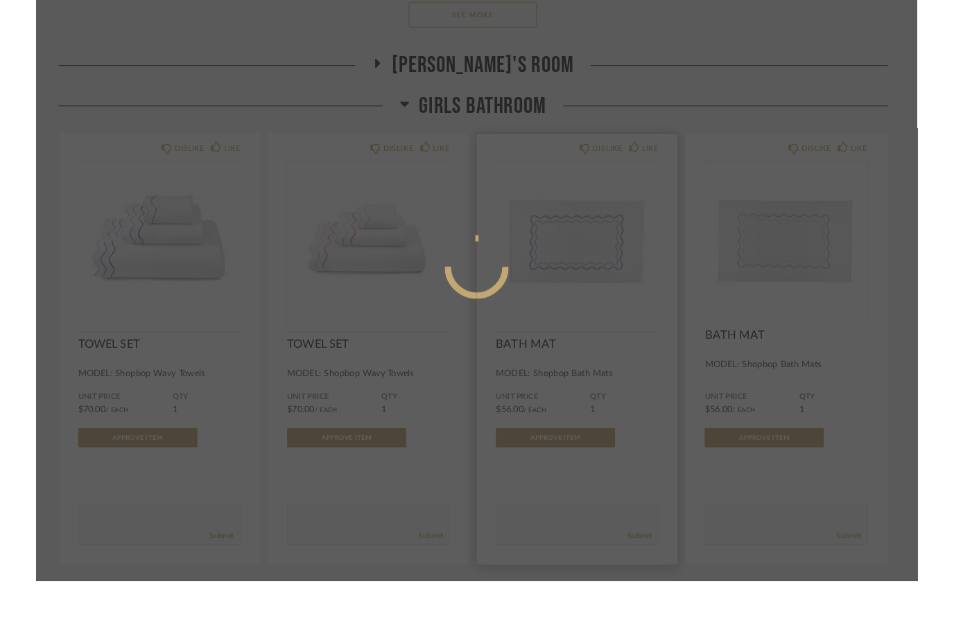
scroll to position [0, 0]
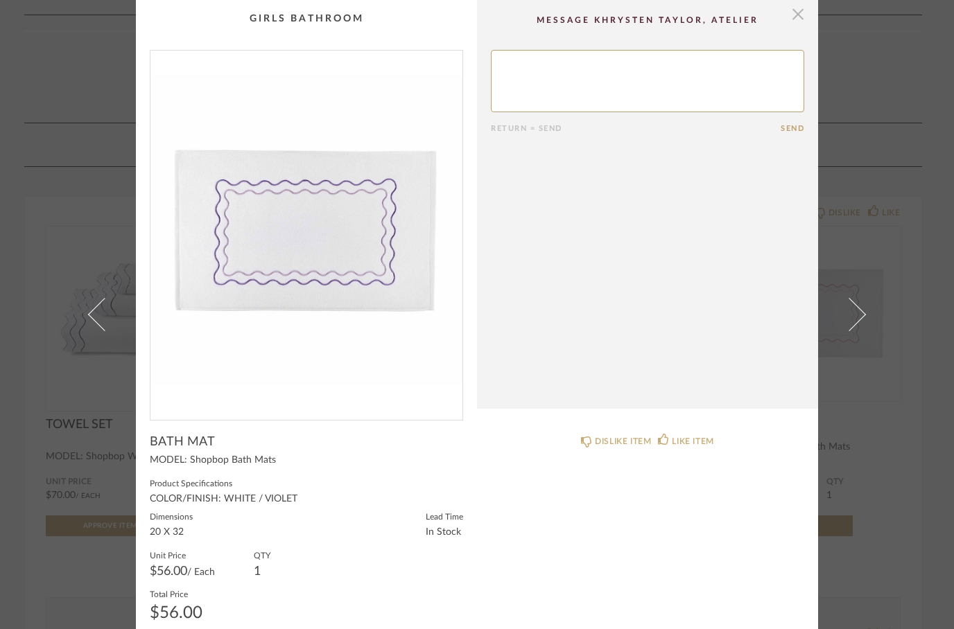
click at [804, 15] on span "button" at bounding box center [798, 14] width 28 height 28
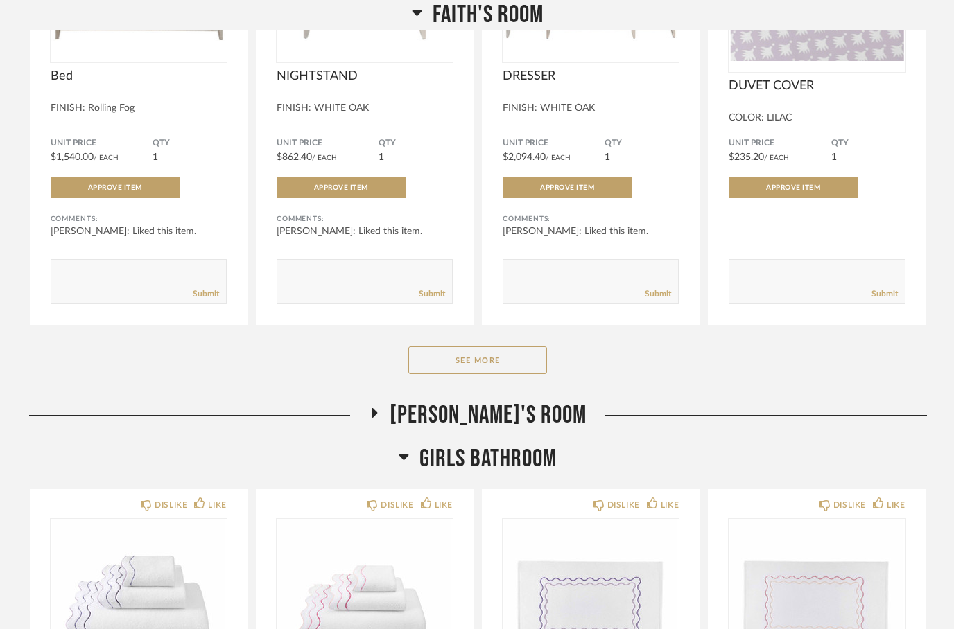
scroll to position [396, 0]
click at [383, 412] on icon at bounding box center [374, 413] width 17 height 10
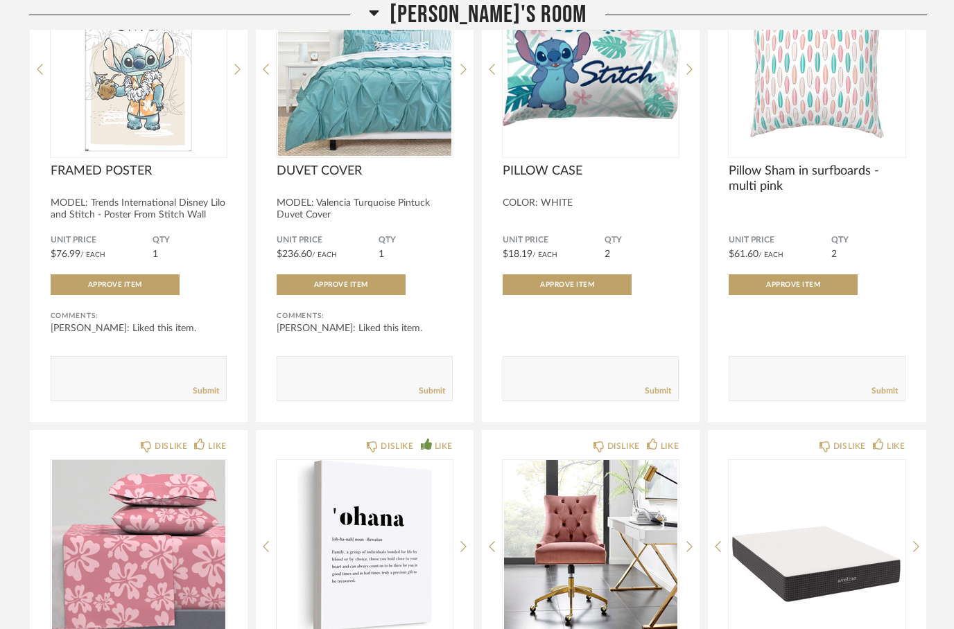
scroll to position [1368, 0]
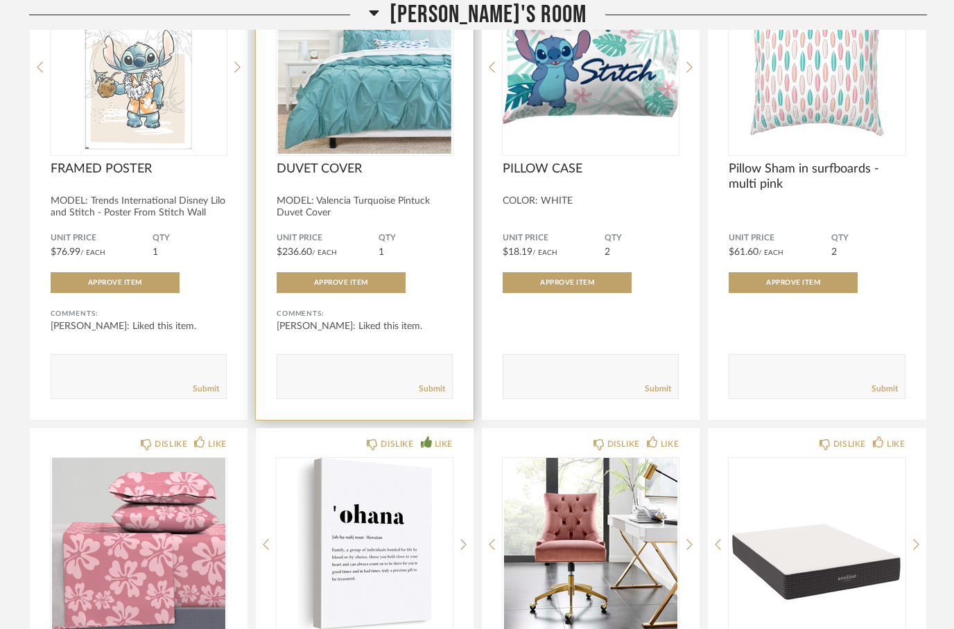
click at [0, 0] on img at bounding box center [0, 0] width 0 height 0
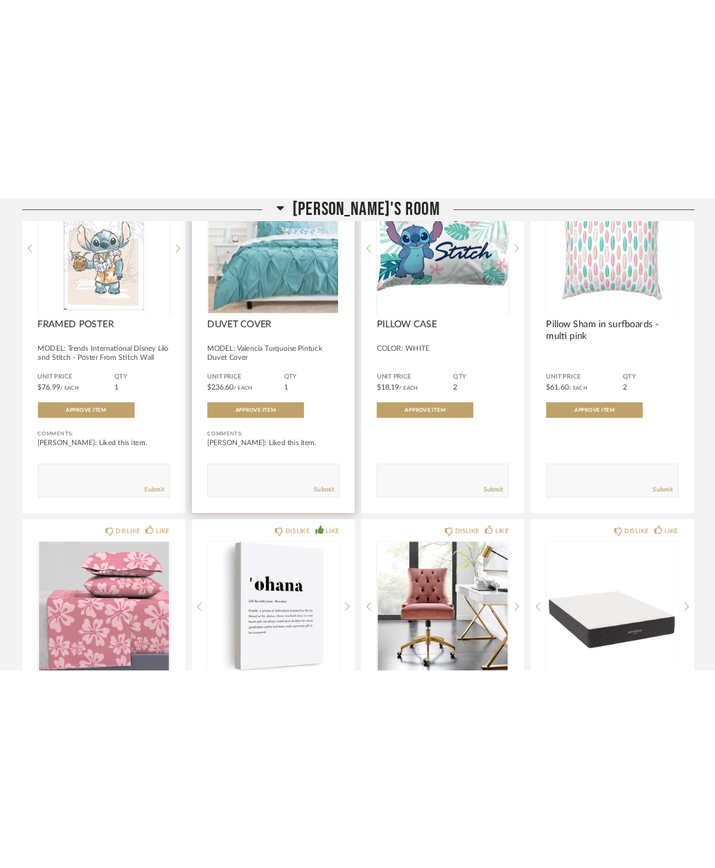
scroll to position [0, 0]
